Goal: Navigation & Orientation: Find specific page/section

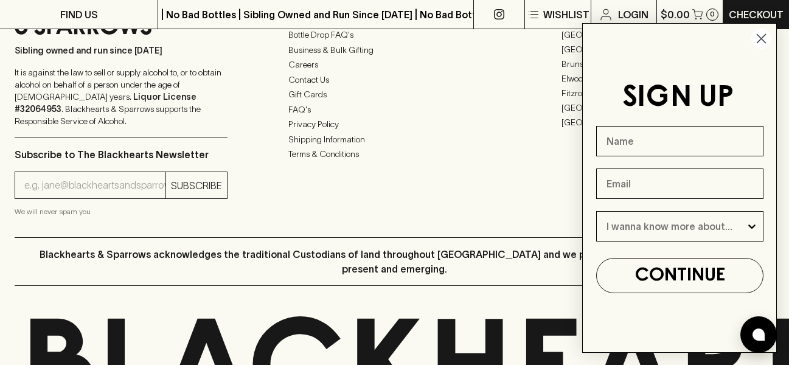
click at [760, 40] on icon "Close dialog" at bounding box center [762, 39] width 9 height 9
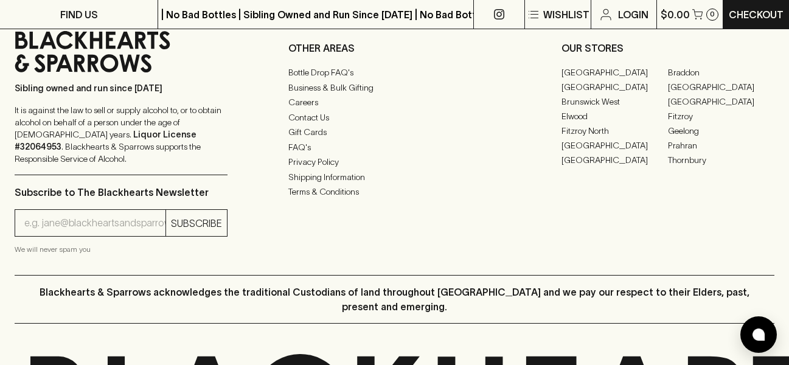
scroll to position [1961, 0]
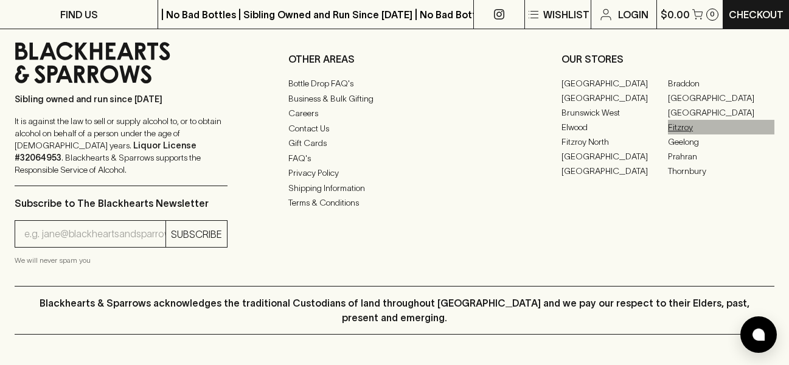
click at [685, 131] on link "Fitzroy" at bounding box center [721, 127] width 106 height 15
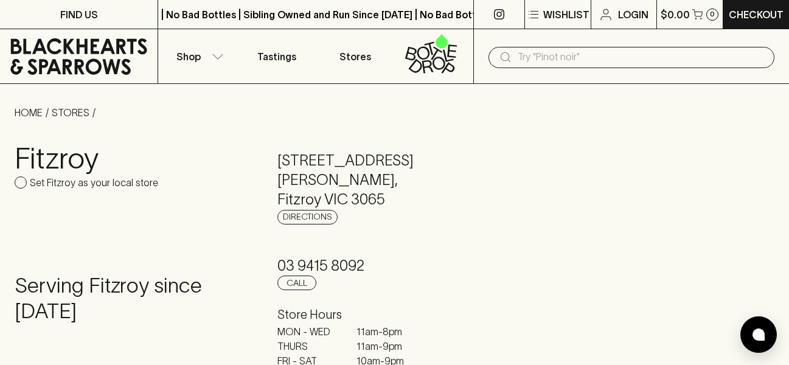
click at [86, 60] on icon at bounding box center [78, 56] width 139 height 37
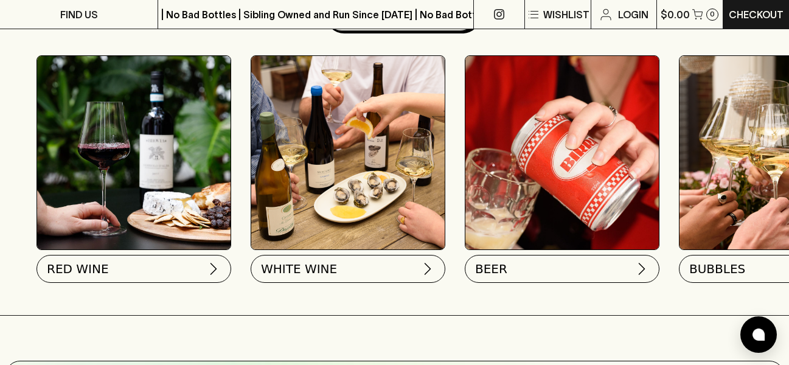
scroll to position [406, 0]
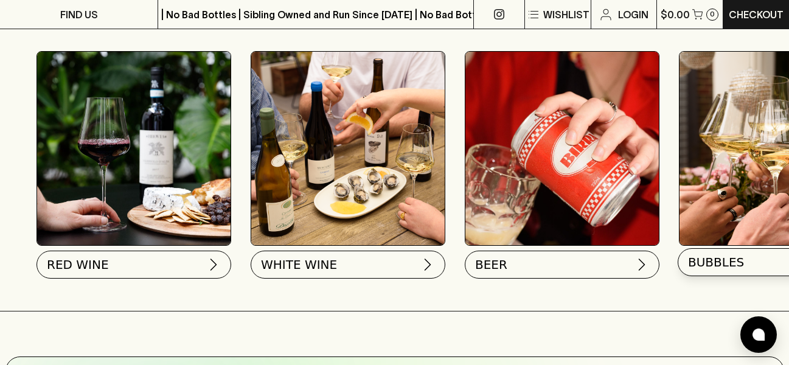
click at [710, 265] on span "BUBBLES" at bounding box center [716, 262] width 56 height 17
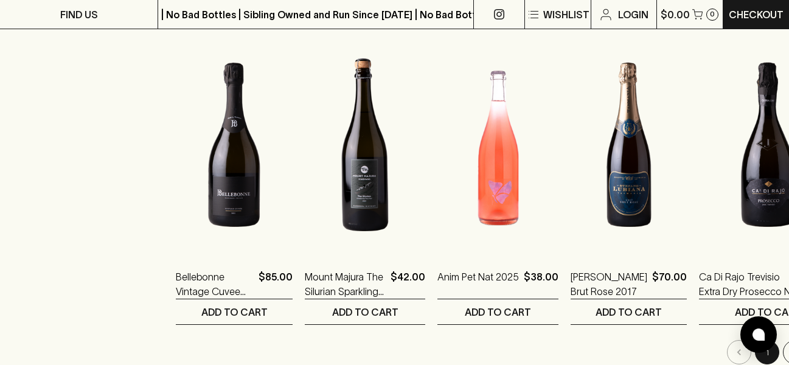
scroll to position [1201, 0]
